Goal: Navigation & Orientation: Find specific page/section

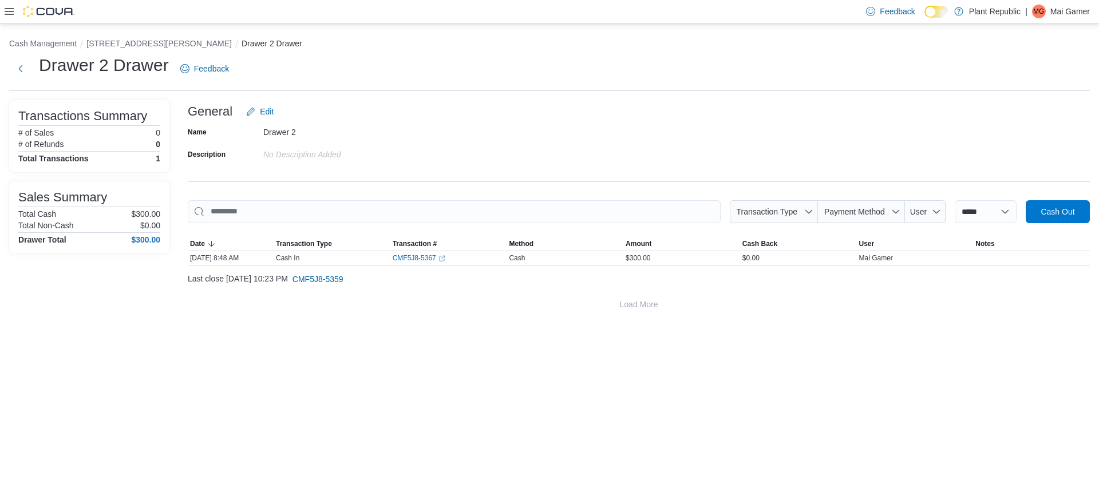
click at [1070, 6] on p "Mai Gamer" at bounding box center [1071, 12] width 40 height 14
click at [1024, 104] on button "Sign Out" at bounding box center [1032, 110] width 105 height 18
